Goal: Task Accomplishment & Management: Manage account settings

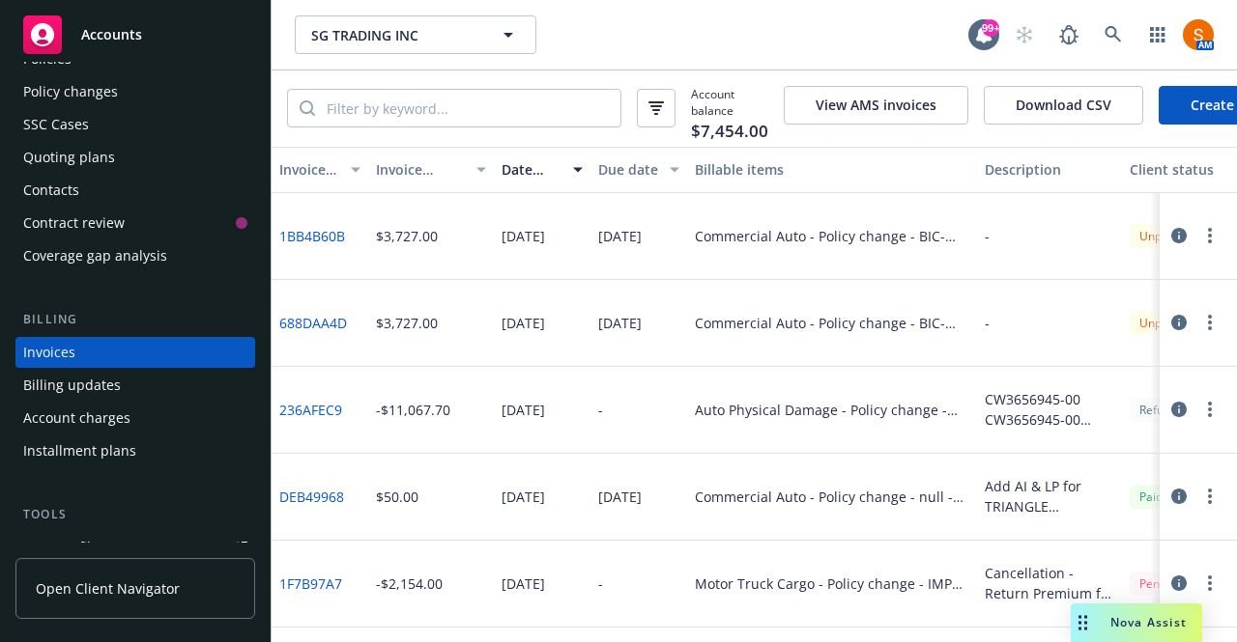
click at [323, 245] on link "1BB4B60B" at bounding box center [312, 236] width 66 height 20
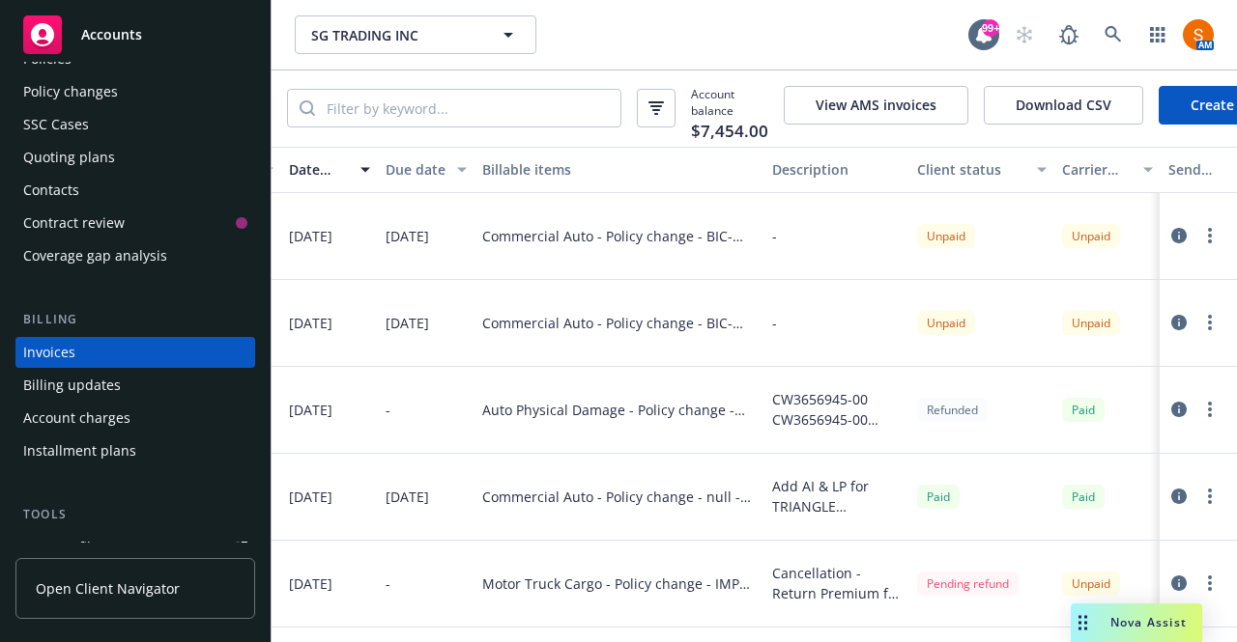
scroll to position [0, 489]
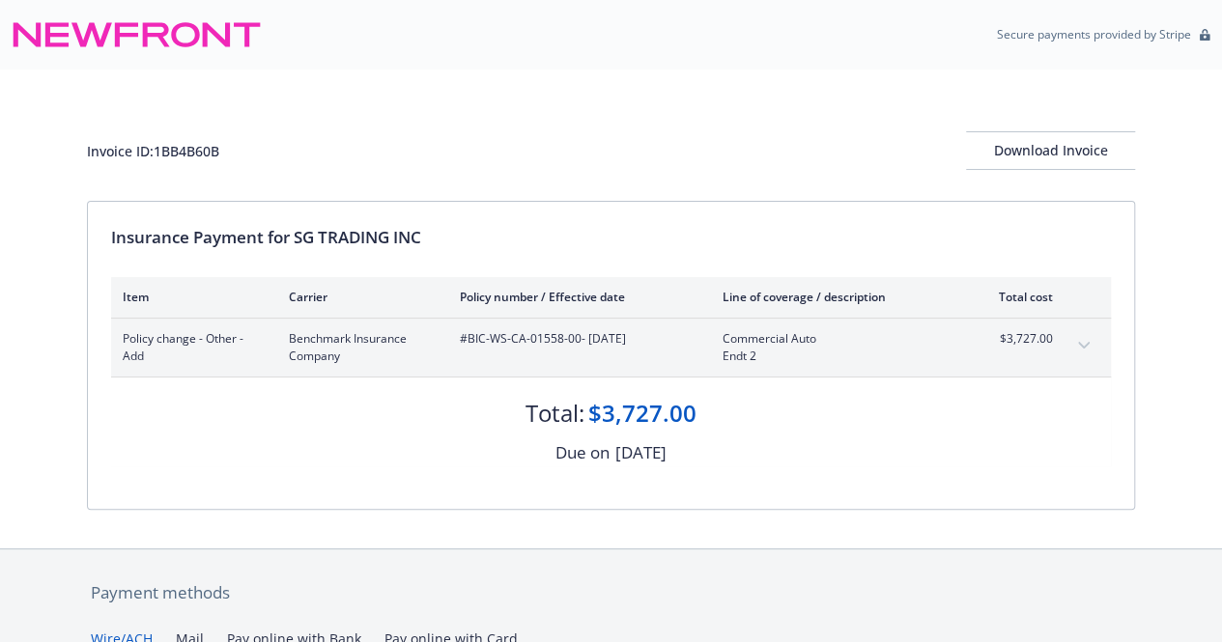
click at [1064, 351] on div "Policy change - Other - Add Benchmark Insurance Company #BIC-WS-CA-01558-00 - 0…" at bounding box center [611, 348] width 1000 height 58
click at [1086, 345] on icon "expand content" at bounding box center [1084, 345] width 12 height 7
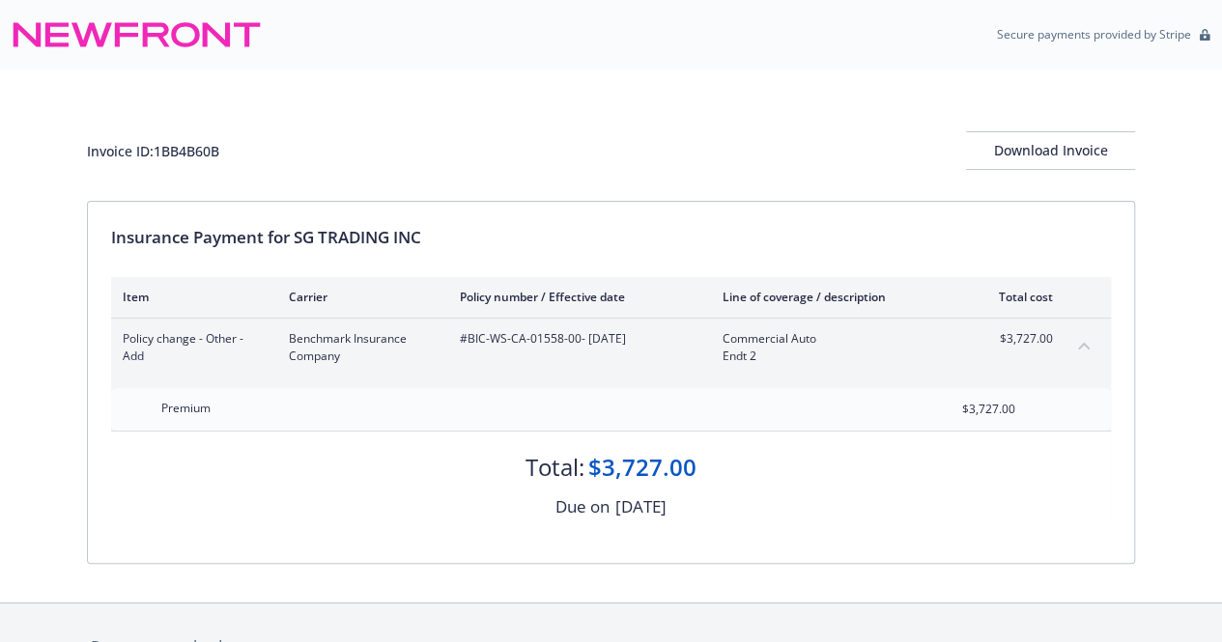
click at [1086, 345] on icon "collapse content" at bounding box center [1084, 346] width 12 height 7
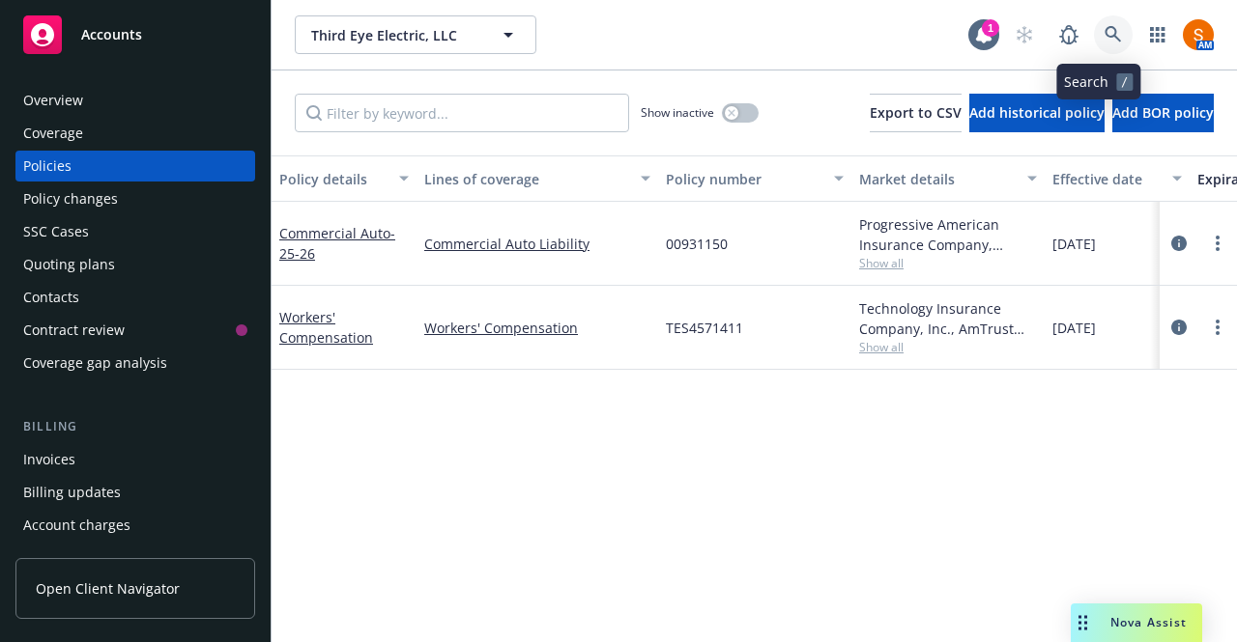
click at [1104, 39] on icon at bounding box center [1112, 34] width 16 height 16
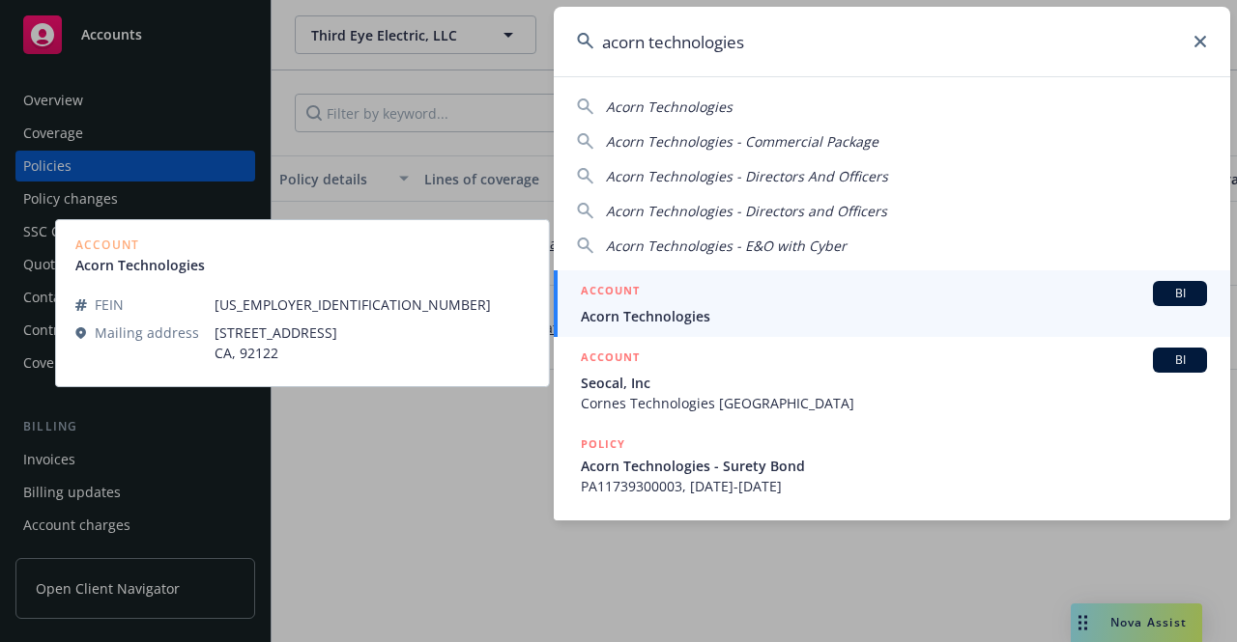
type input "acorn technologies"
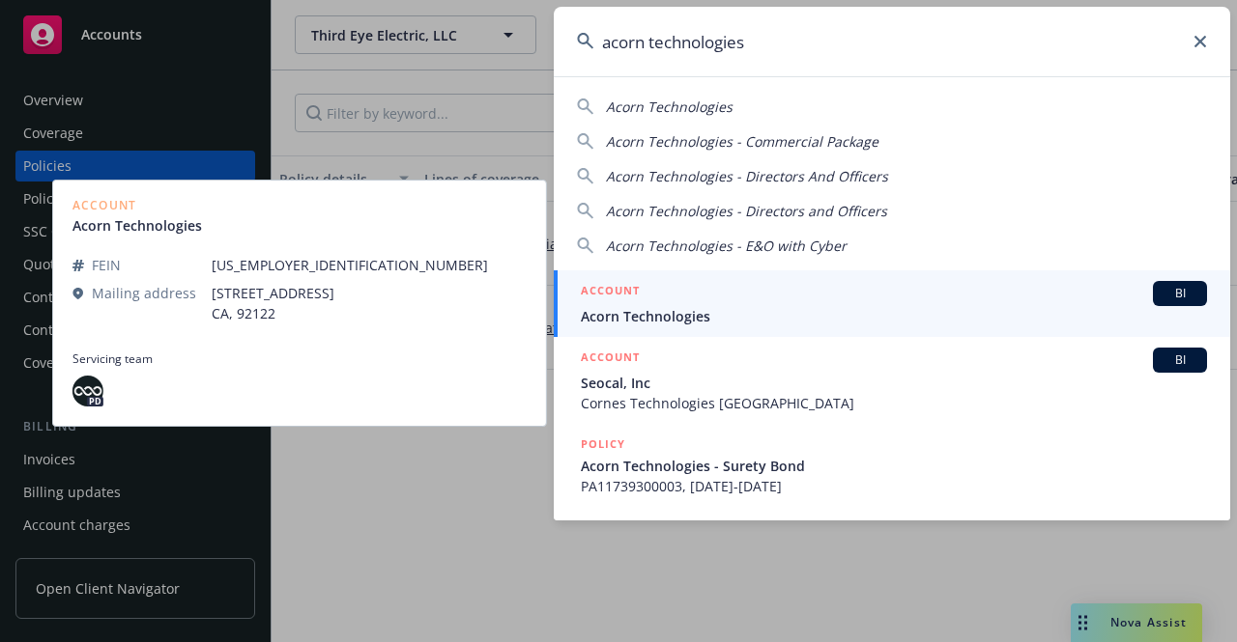
click at [740, 310] on span "Acorn Technologies" at bounding box center [894, 316] width 626 height 20
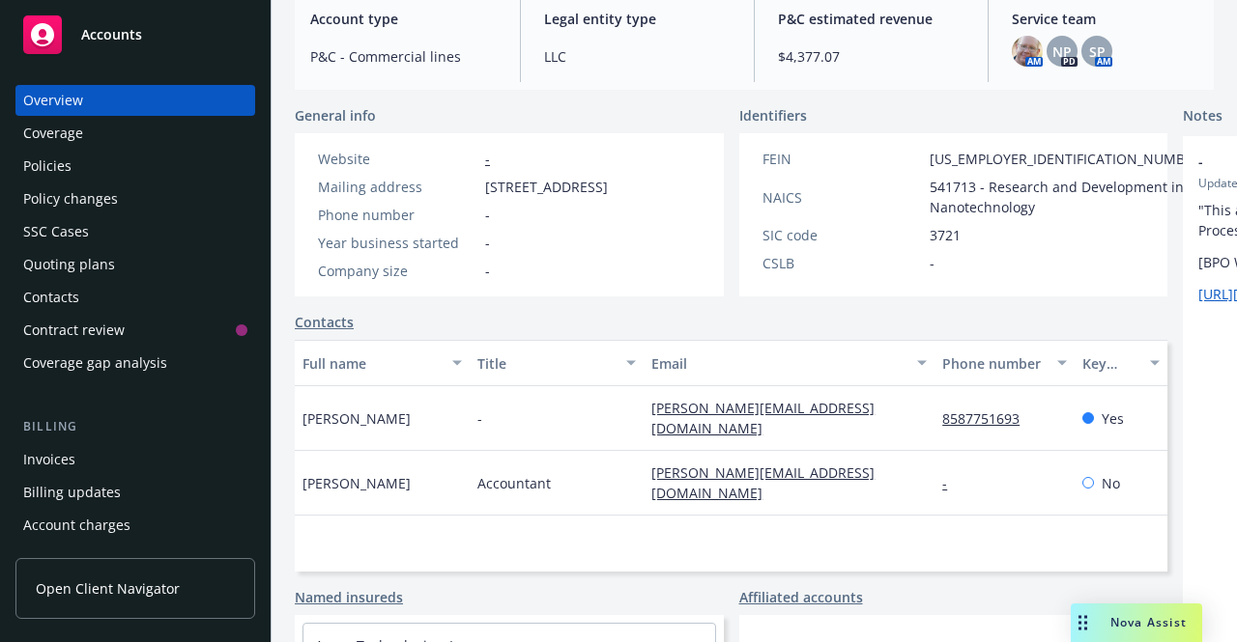
scroll to position [228, 0]
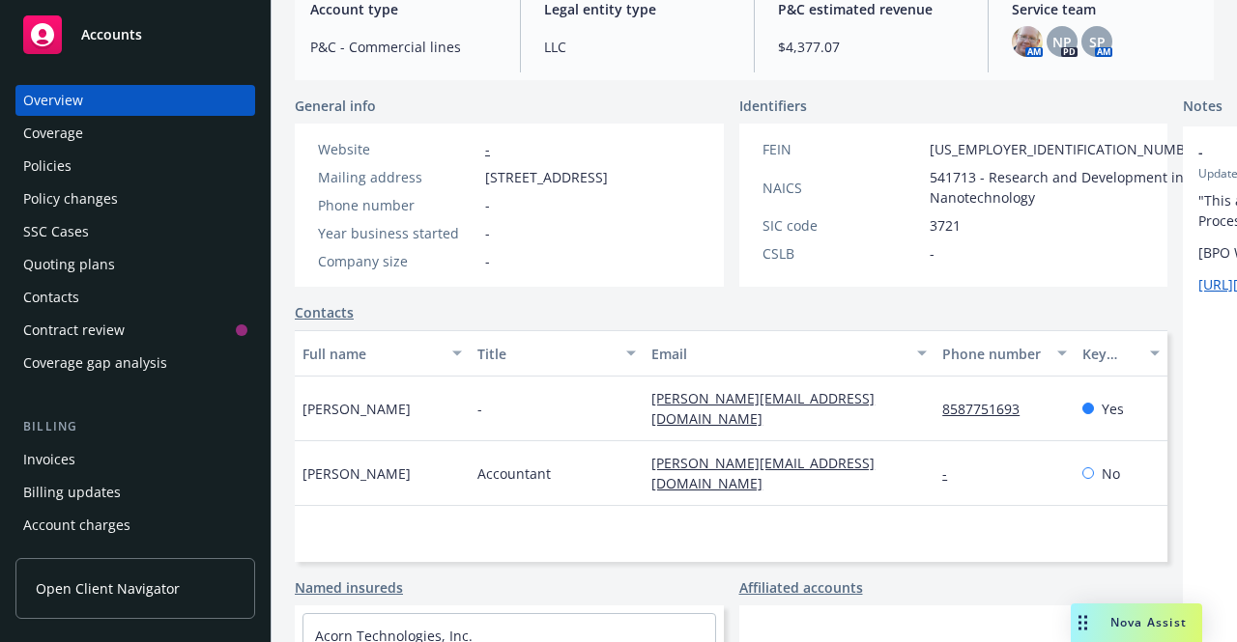
click at [102, 173] on div "Policies" at bounding box center [135, 166] width 224 height 31
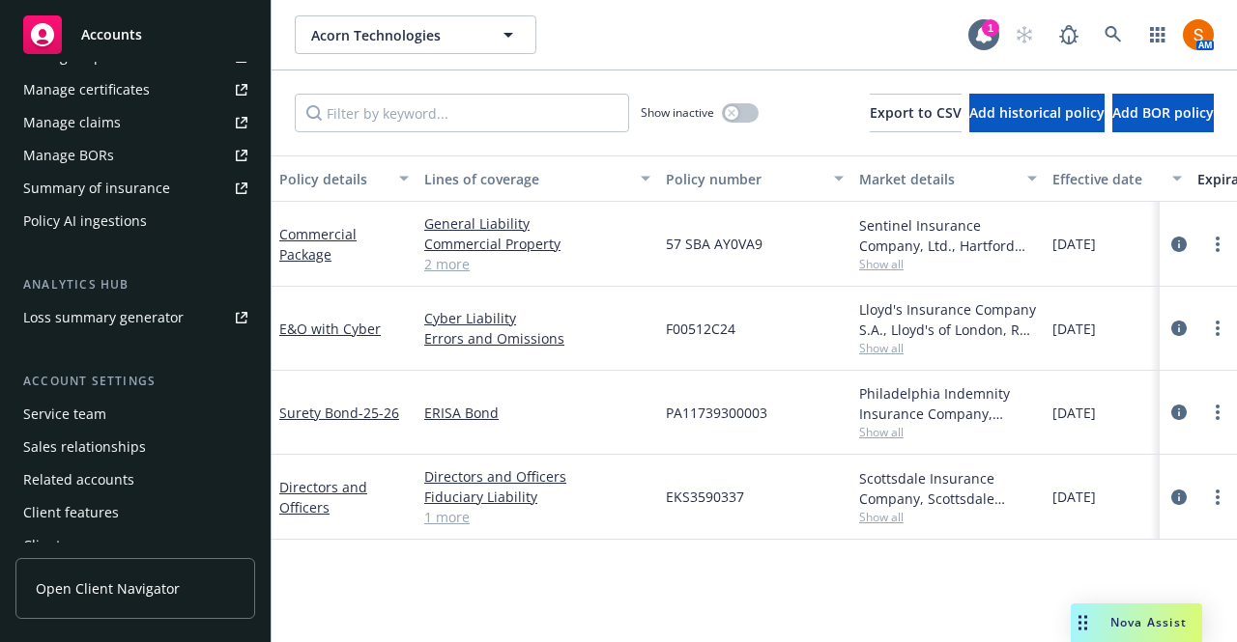
scroll to position [681, 0]
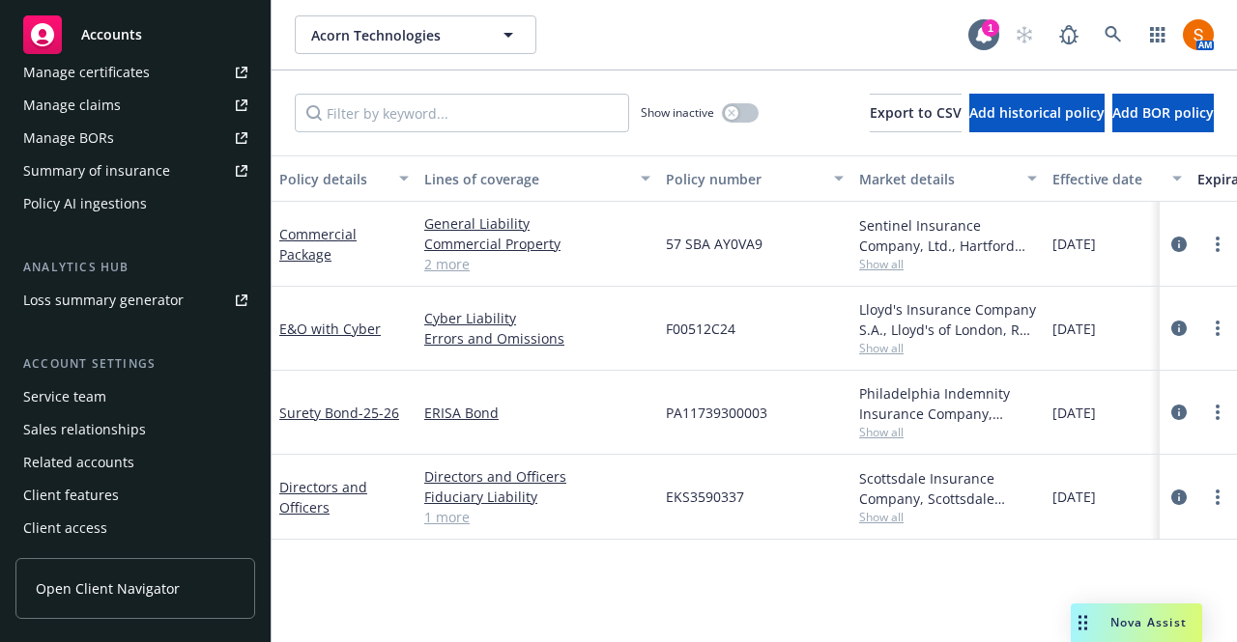
click at [93, 524] on div "Client access" at bounding box center [65, 528] width 84 height 31
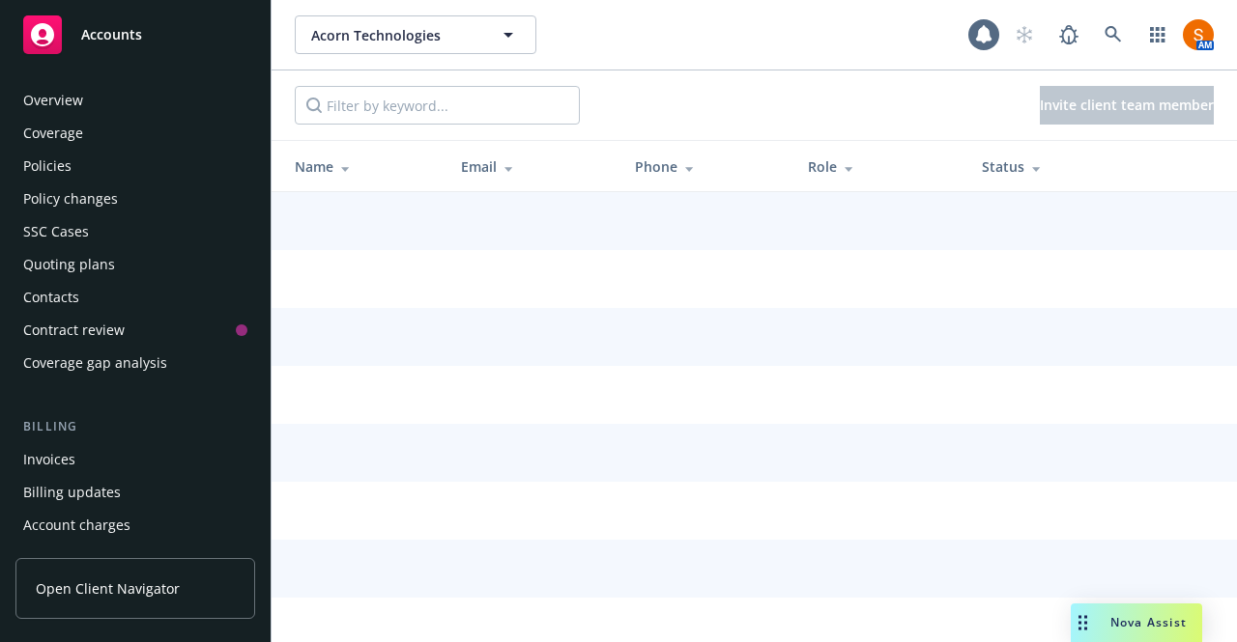
scroll to position [681, 0]
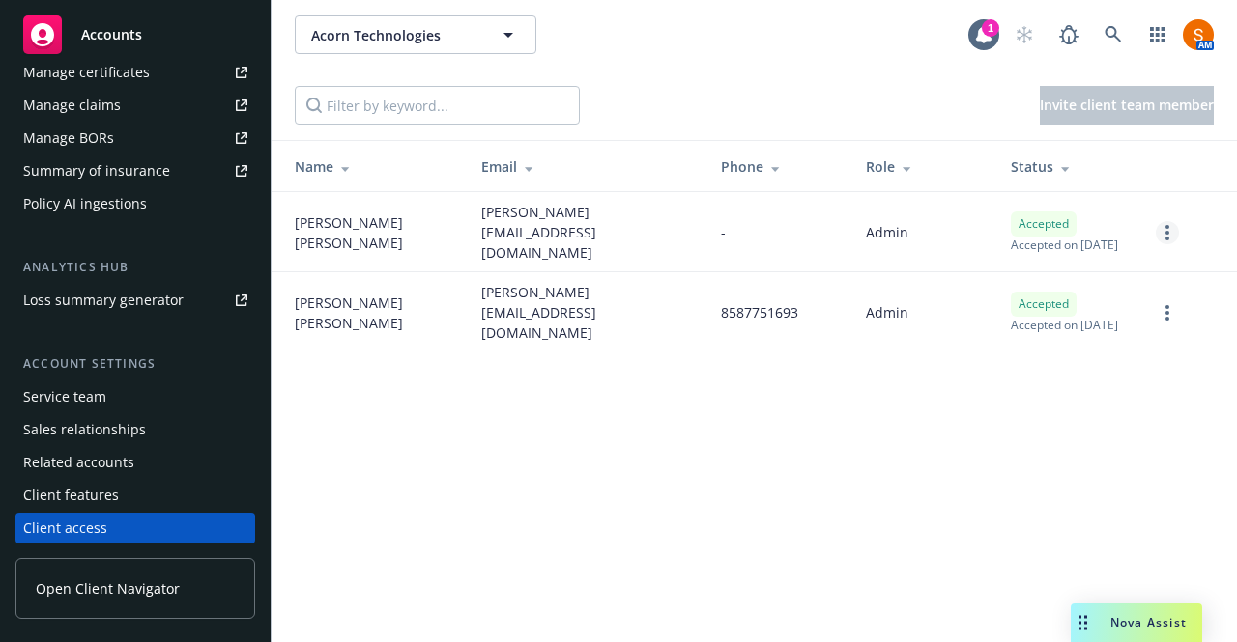
click at [1171, 221] on link "more" at bounding box center [1167, 232] width 23 height 23
click at [725, 123] on div "Invite client team member" at bounding box center [753, 106] width 965 height 70
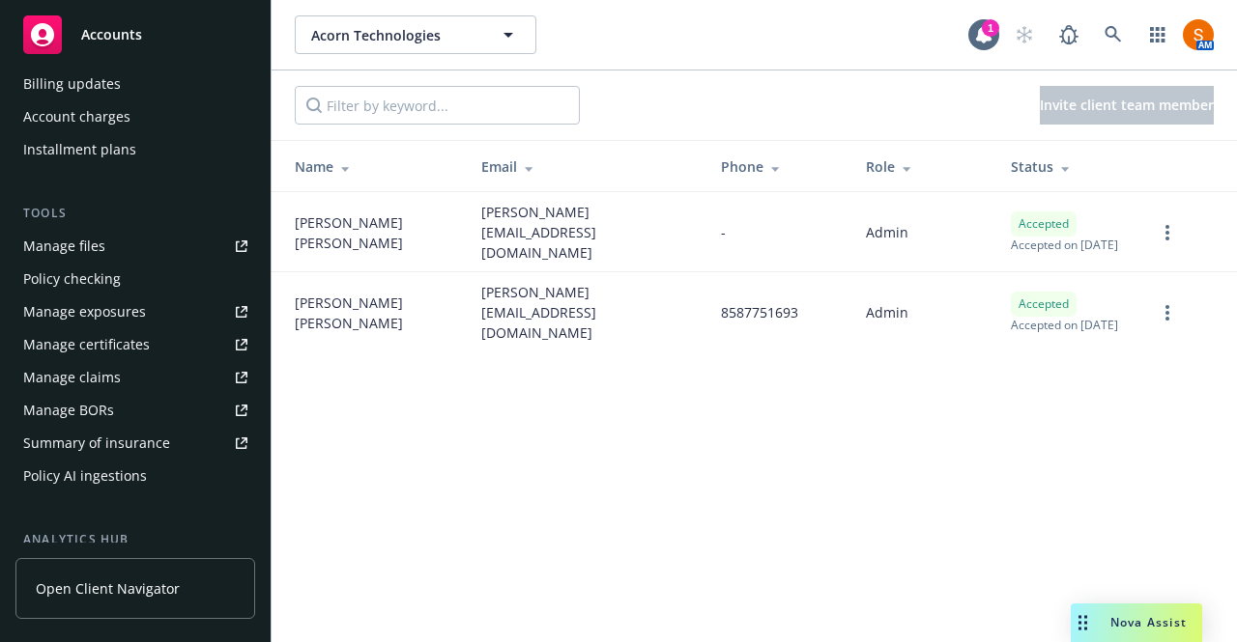
scroll to position [0, 0]
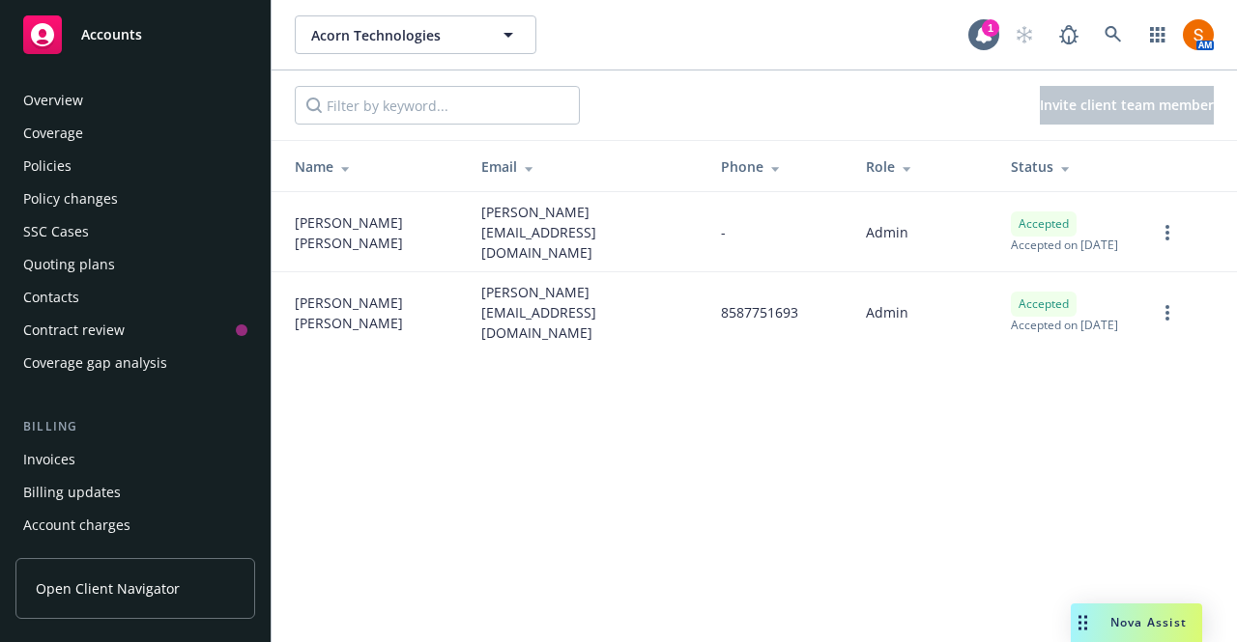
click at [112, 109] on div "Overview" at bounding box center [135, 100] width 224 height 31
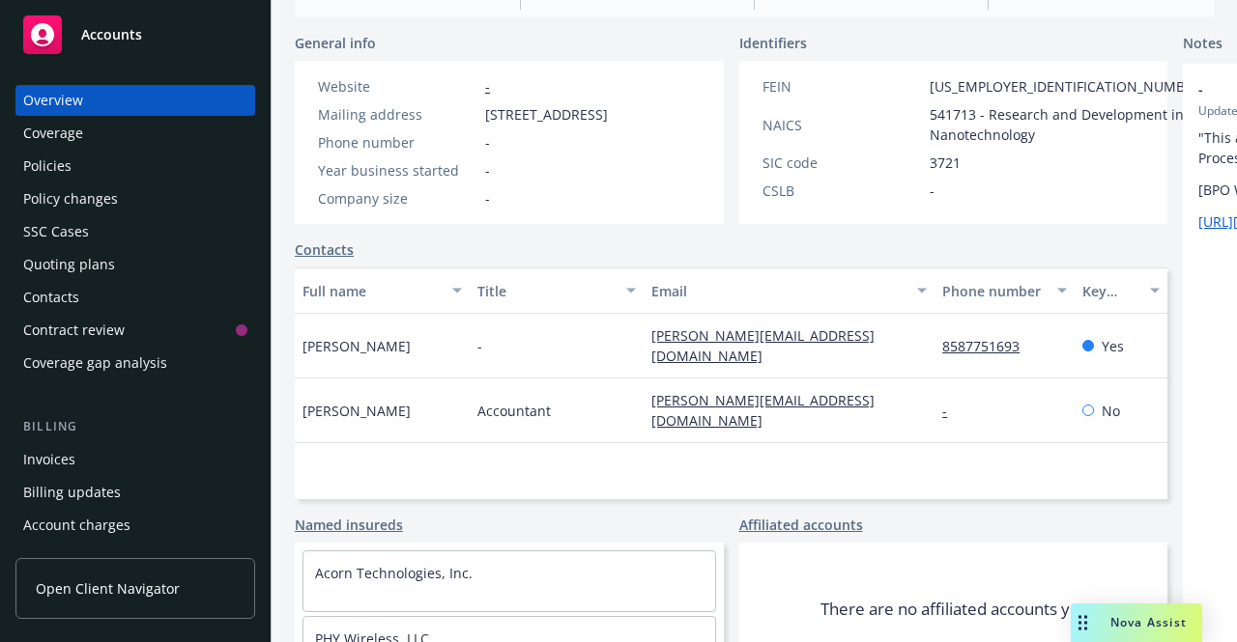
scroll to position [289, 0]
